Goal: Information Seeking & Learning: Learn about a topic

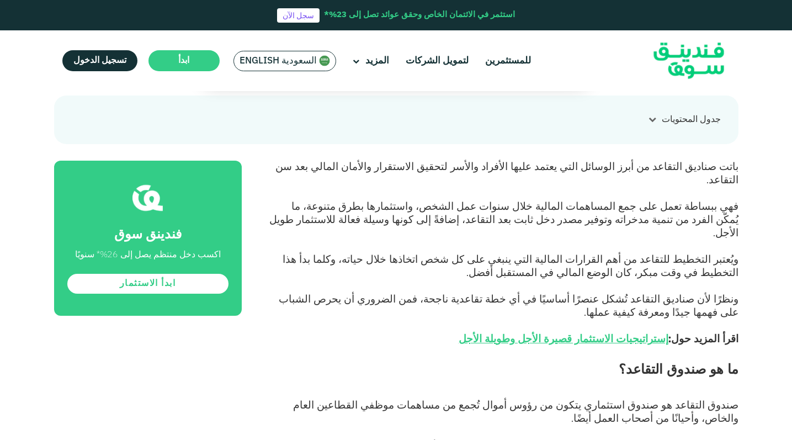
scroll to position [460, 0]
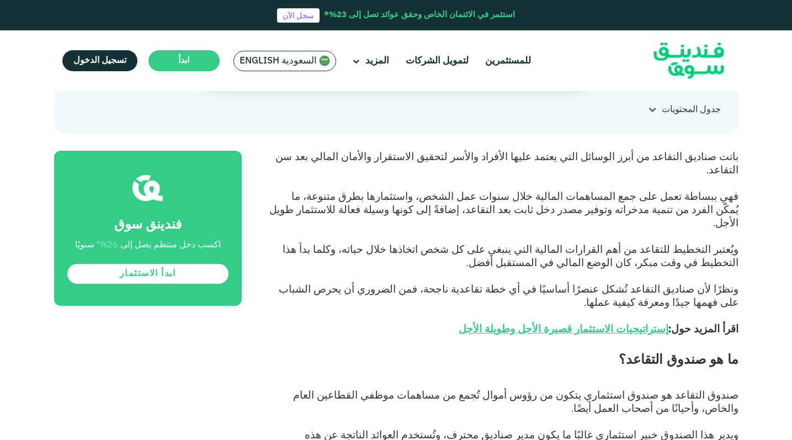
click at [682, 52] on img at bounding box center [689, 61] width 108 height 56
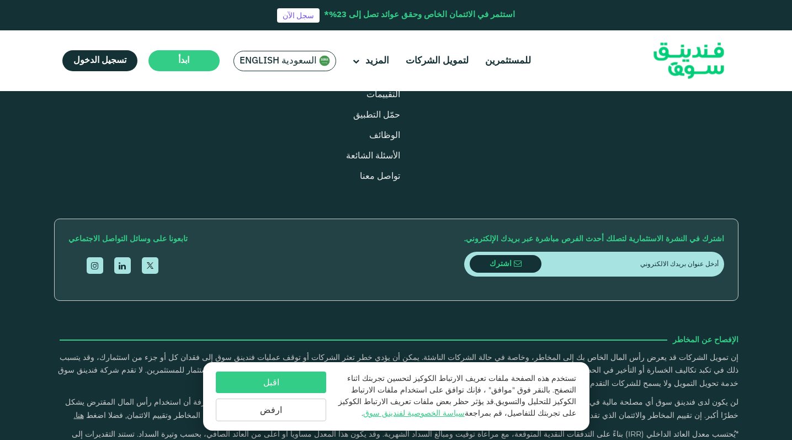
scroll to position [1294, 0]
click at [274, 417] on button "ارفض" at bounding box center [271, 410] width 110 height 23
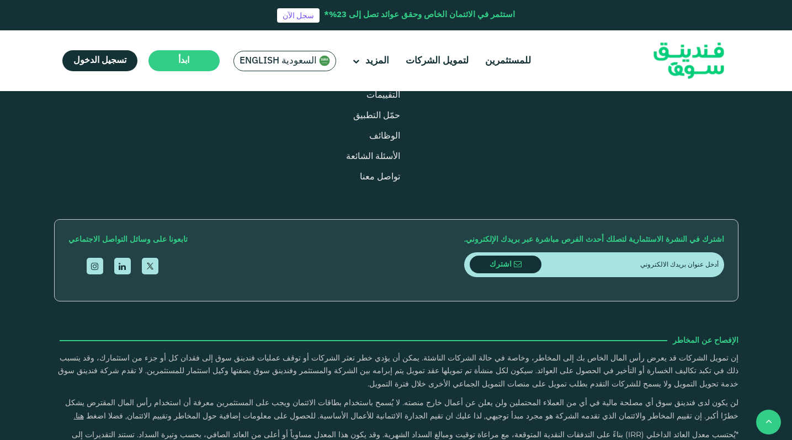
scroll to position [1581, 0]
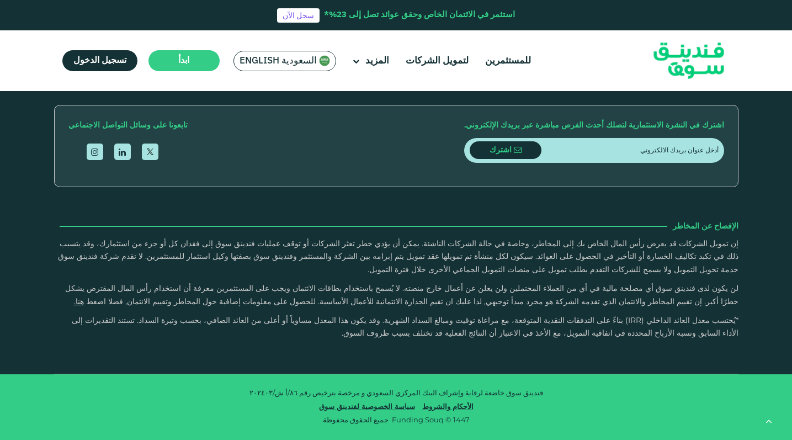
type tc-range-slider "4"
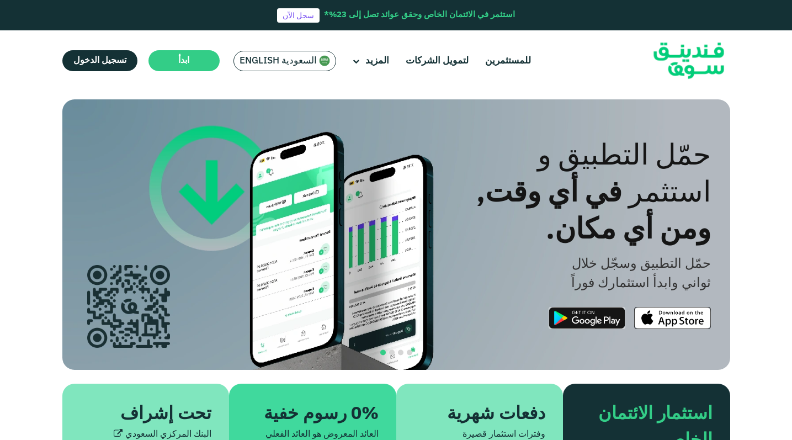
scroll to position [0, 0]
